Goal: Task Accomplishment & Management: Use online tool/utility

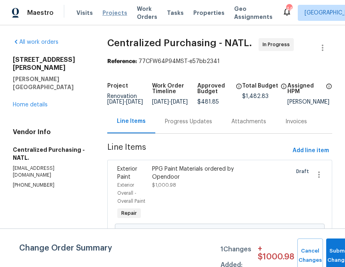
click at [113, 15] on span "Projects" at bounding box center [115, 13] width 25 height 8
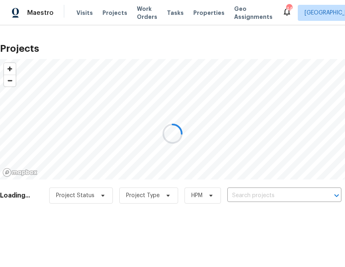
click at [244, 196] on div at bounding box center [172, 133] width 345 height 267
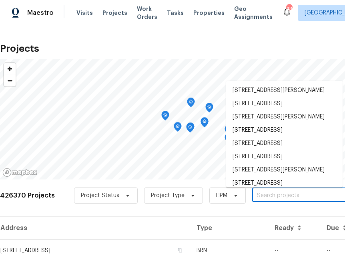
click at [288, 190] on input "text" at bounding box center [299, 195] width 92 height 12
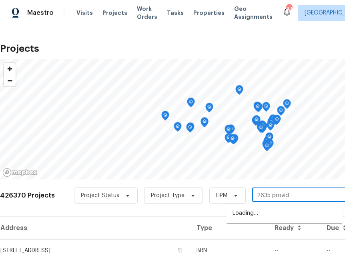
type input "2635 provide"
click at [286, 216] on li "[STREET_ADDRESS]" at bounding box center [284, 212] width 117 height 13
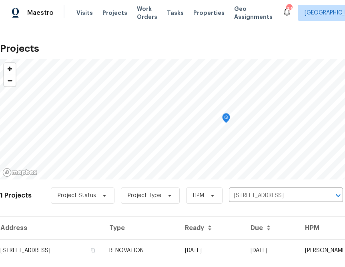
scroll to position [20, 0]
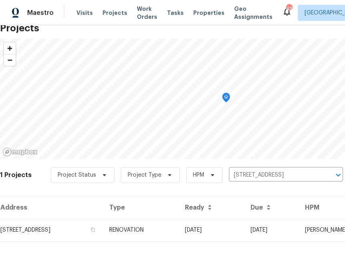
click at [51, 241] on div "Address Type Ready Due HPM Projects [STREET_ADDRESS] RENOVATION [DATE] [DATE] […" at bounding box center [226, 225] width 453 height 59
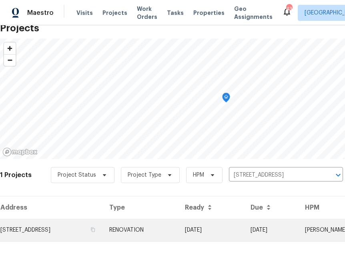
click at [52, 235] on td "[STREET_ADDRESS]" at bounding box center [51, 229] width 103 height 22
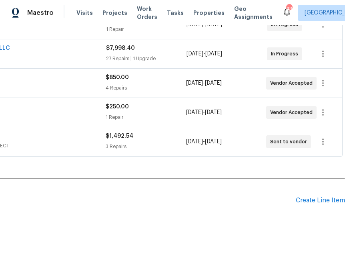
scroll to position [169, 0]
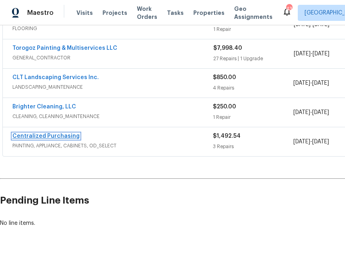
click at [50, 134] on link "Centralized Purchasing" at bounding box center [45, 136] width 67 height 6
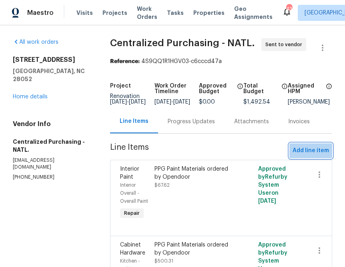
click at [317, 153] on span "Add line item" at bounding box center [311, 150] width 36 height 10
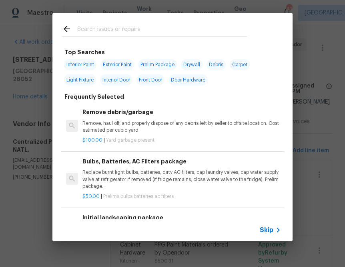
click at [270, 230] on span "Skip" at bounding box center [267, 230] width 14 height 8
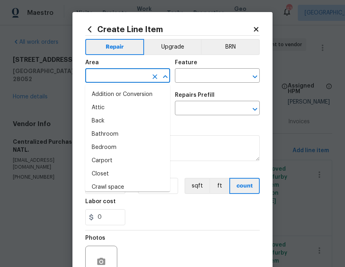
click at [129, 77] on input "text" at bounding box center [116, 76] width 63 height 12
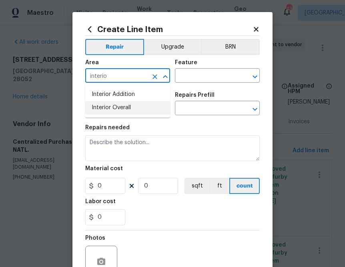
click at [103, 108] on li "Interior Overall" at bounding box center [127, 107] width 85 height 13
type input "Interior Overall"
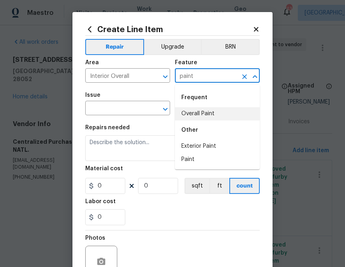
click at [217, 107] on li "Overall Paint" at bounding box center [217, 113] width 85 height 13
type input "Overall Paint"
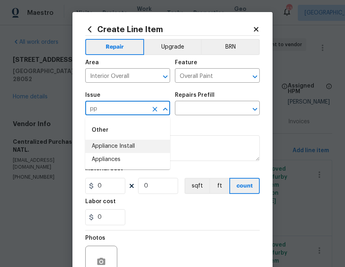
click at [137, 109] on input "pp" at bounding box center [116, 109] width 63 height 12
type input "pp"
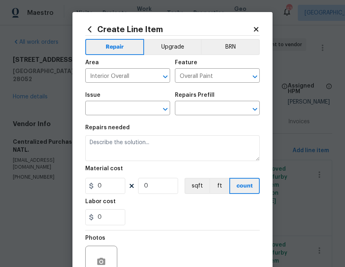
click at [91, 28] on icon at bounding box center [89, 29] width 9 height 9
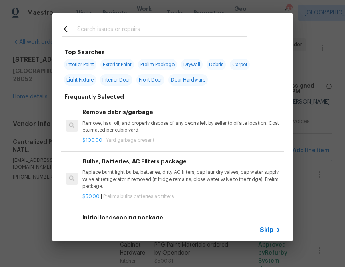
click at [96, 32] on input "text" at bounding box center [162, 30] width 170 height 12
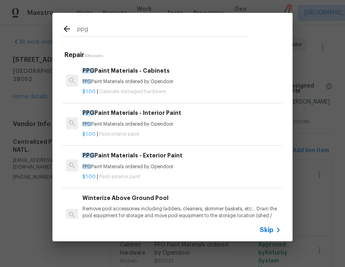
type input "ppg"
click at [103, 122] on p "PPG Paint Materials ordered by Opendoor" at bounding box center [182, 124] width 199 height 7
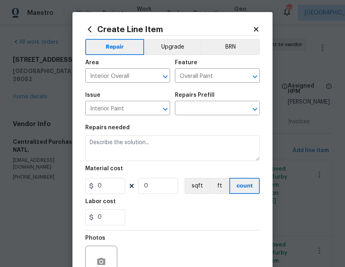
type input "PPG Paint Materials - Interior Paint $1.00"
type textarea "PPG Paint Materials ordered by Opendoor"
type input "1"
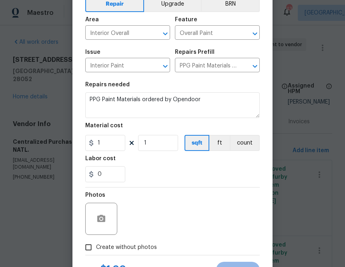
scroll to position [44, 0]
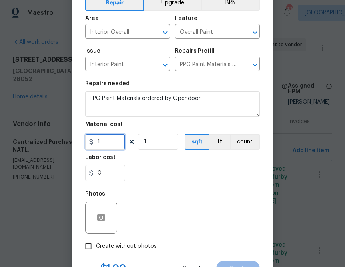
click at [117, 141] on input "1" at bounding box center [105, 141] width 40 height 16
paste input "61.9"
type input "61.91"
click at [148, 170] on div "0" at bounding box center [172, 173] width 175 height 16
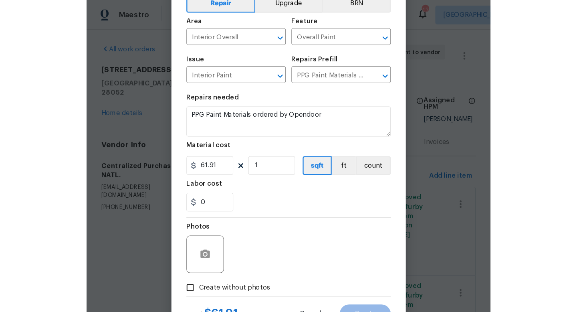
scroll to position [79, 0]
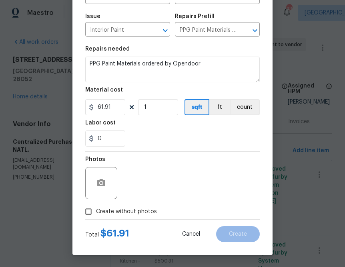
click at [133, 211] on span "Create without photos" at bounding box center [126, 211] width 61 height 8
click at [96, 211] on input "Create without photos" at bounding box center [88, 211] width 15 height 15
checkbox input "true"
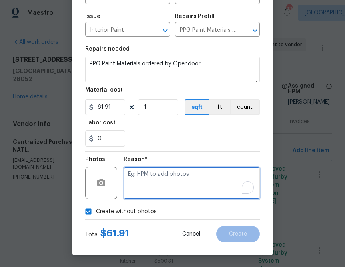
click at [154, 193] on textarea "To enrich screen reader interactions, please activate Accessibility in Grammarl…" at bounding box center [192, 183] width 136 height 32
type textarea "na"
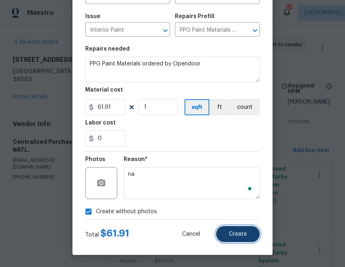
click at [234, 229] on button "Create" at bounding box center [238, 234] width 44 height 16
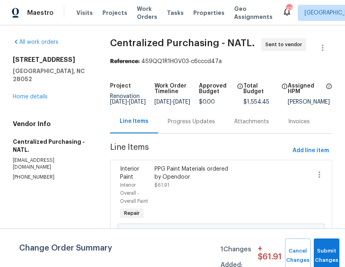
click at [185, 133] on div "Progress Updates" at bounding box center [191, 121] width 67 height 24
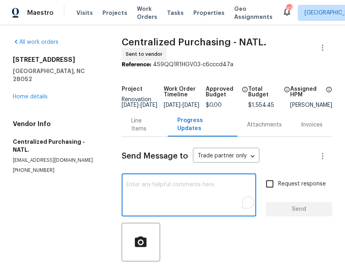
click at [160, 200] on textarea "To enrich screen reader interactions, please activate Accessibility in Grammarl…" at bounding box center [189, 196] width 125 height 28
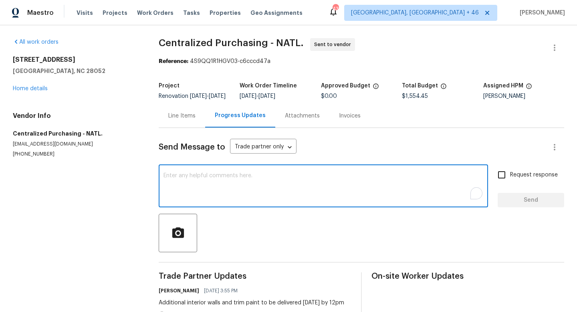
click at [248, 189] on textarea "To enrich screen reader interactions, please activate Accessibility in Grammarl…" at bounding box center [324, 187] width 320 height 28
click at [172, 237] on icon "button" at bounding box center [178, 232] width 12 height 10
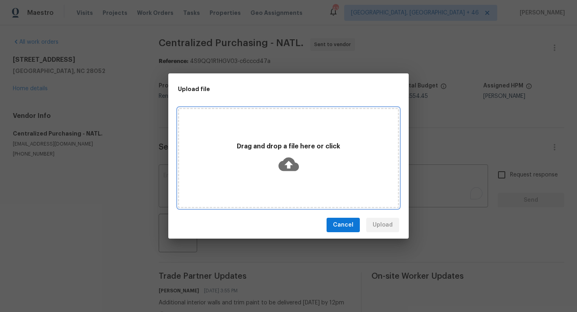
click at [293, 166] on icon at bounding box center [289, 165] width 20 height 14
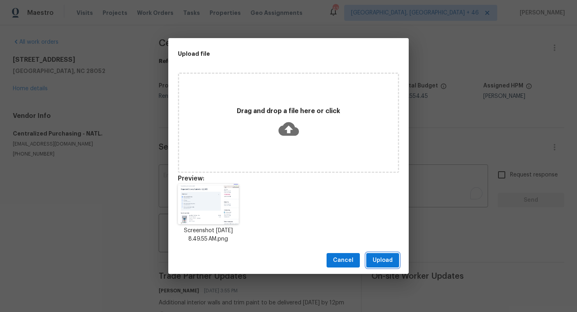
click at [345, 256] on span "Upload" at bounding box center [383, 260] width 20 height 10
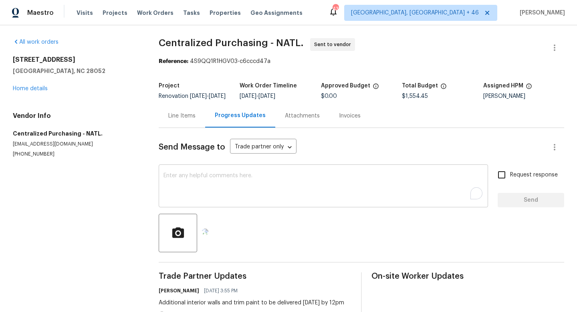
click at [337, 201] on textarea "To enrich screen reader interactions, please activate Accessibility in Grammarl…" at bounding box center [324, 187] width 320 height 28
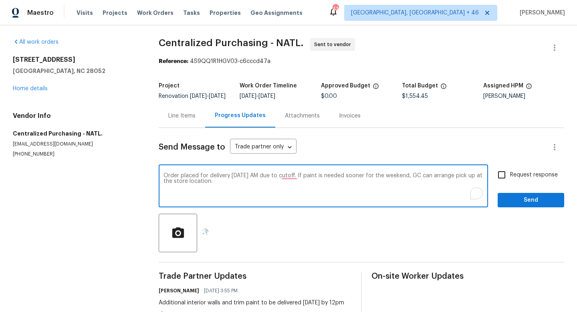
paste textarea "[STREET_ADDRESS] [PHONE_NUMBER]"
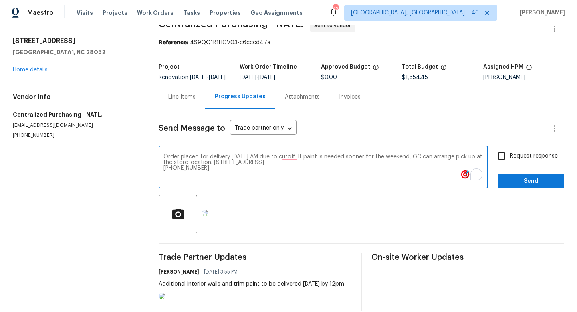
scroll to position [18, 0]
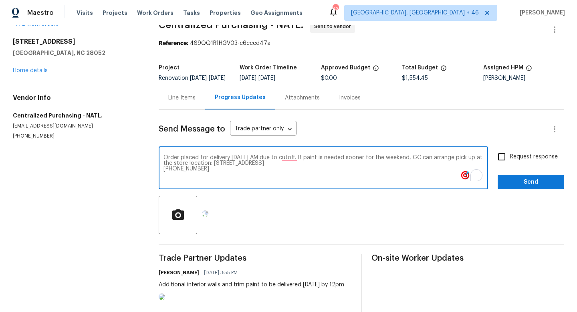
type textarea "Order placed for delivery [DATE] AM due to cutoff. If paint is needed sooner fo…"
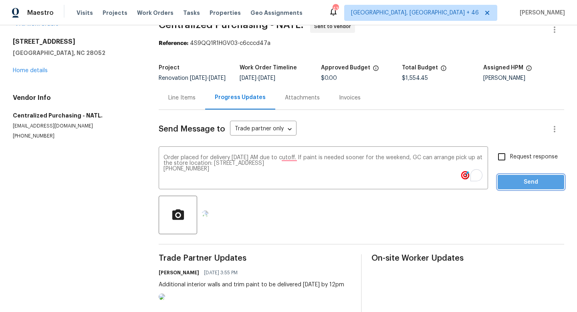
click at [345, 187] on span "Send" at bounding box center [531, 182] width 54 height 10
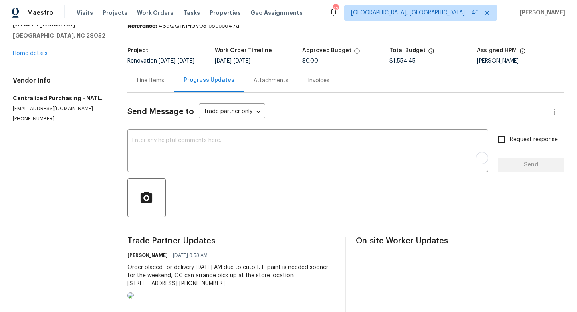
scroll to position [0, 0]
